Goal: Transaction & Acquisition: Book appointment/travel/reservation

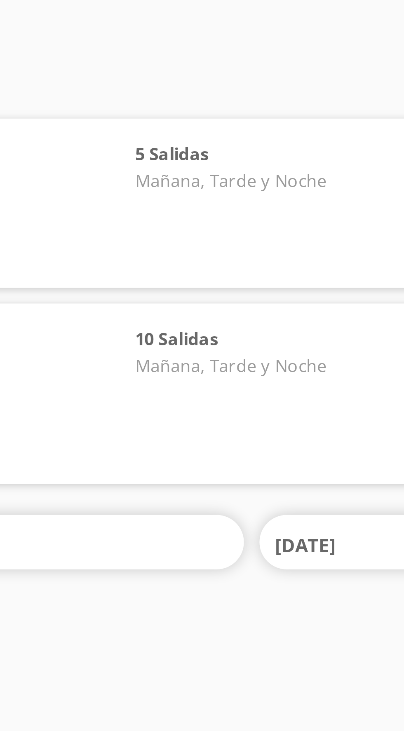
click at [221, 134] on div "Primera Plus desde: $955 MXN Hasta 12 pagos fijos Pagos fijos en compras mayore…" at bounding box center [201, 153] width 391 height 48
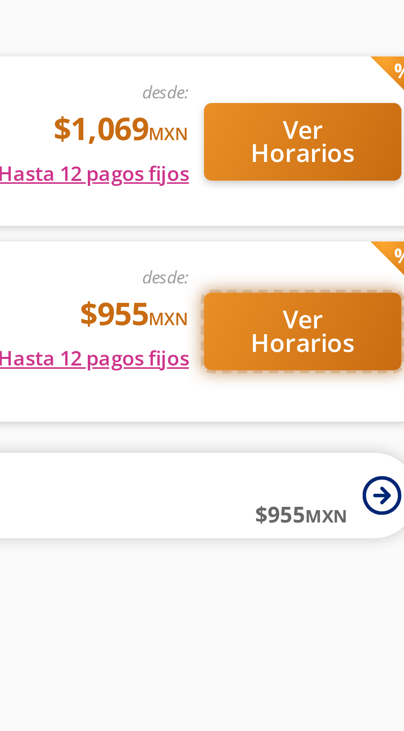
click at [371, 135] on button "Ver Horarios" at bounding box center [367, 137] width 52 height 21
